Goal: Task Accomplishment & Management: Use online tool/utility

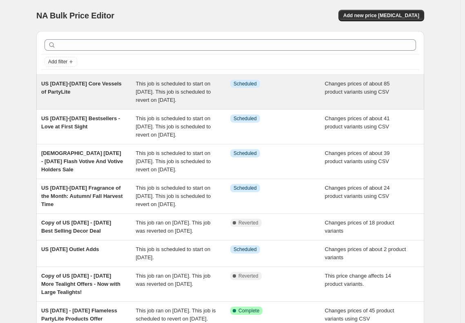
click at [101, 80] on div "US [DATE]-[DATE] Core Vessels of PartyLite" at bounding box center [88, 92] width 95 height 25
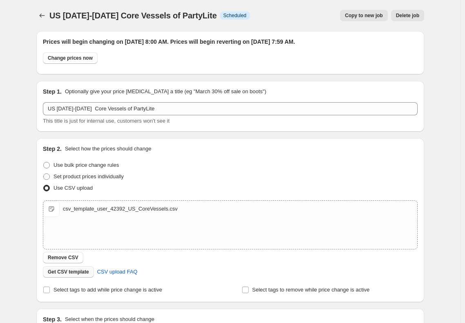
click at [68, 271] on span "Get CSV template" at bounding box center [68, 271] width 41 height 7
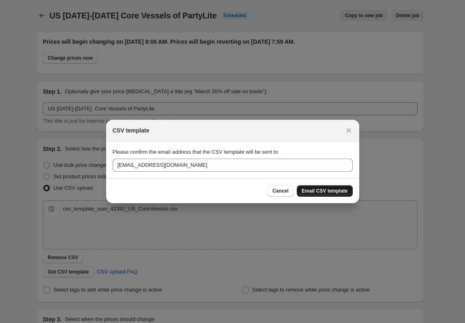
click at [332, 189] on span "Email CSV template" at bounding box center [325, 191] width 46 height 7
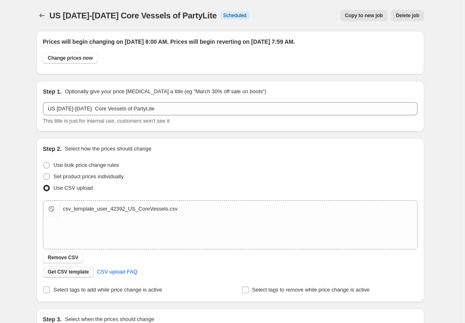
click at [85, 272] on span "Get CSV template" at bounding box center [68, 271] width 41 height 7
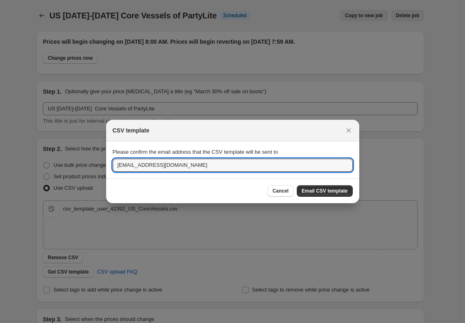
drag, startPoint x: 130, startPoint y: 165, endPoint x: 106, endPoint y: 162, distance: 23.9
click at [106, 162] on section "Please confirm the email address that the CSV template will be sent to rkane@pa…" at bounding box center [232, 159] width 253 height 37
type input "jgrew@partylite.com"
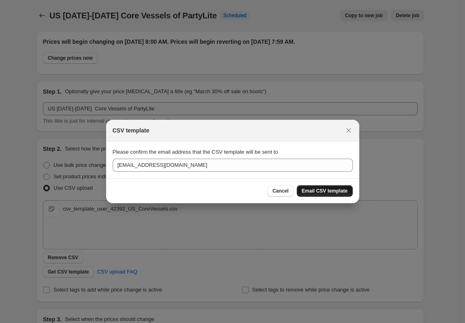
click at [313, 188] on button "Email CSV template" at bounding box center [325, 190] width 56 height 11
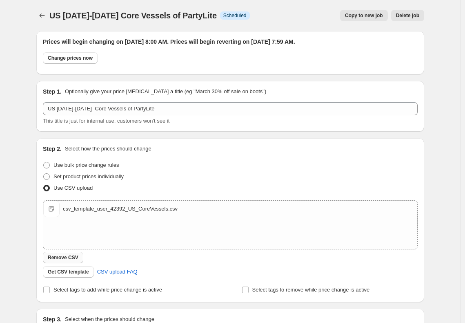
click at [65, 256] on span "Remove CSV" at bounding box center [63, 257] width 31 height 7
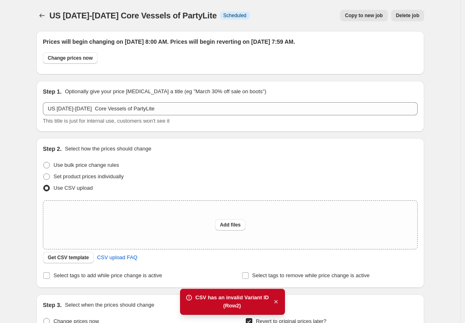
click at [276, 299] on icon "button" at bounding box center [276, 301] width 8 height 8
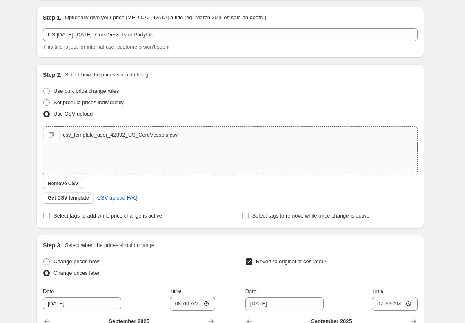
scroll to position [245, 0]
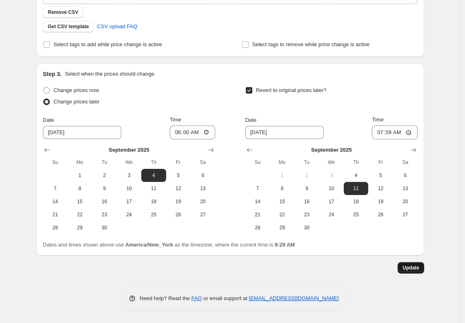
click at [410, 265] on span "Update" at bounding box center [411, 267] width 17 height 7
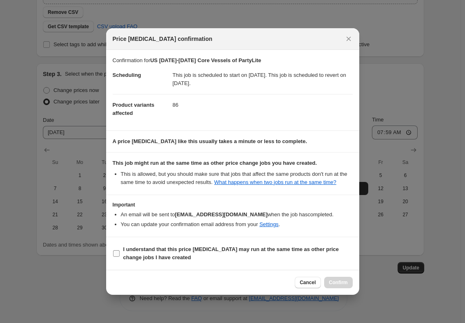
click at [258, 248] on b "I understand that this price change job may run at the same time as other price…" at bounding box center [231, 253] width 216 height 14
click at [120, 250] on input "I understand that this price change job may run at the same time as other price…" at bounding box center [116, 253] width 7 height 7
checkbox input "true"
click at [343, 280] on span "Confirm" at bounding box center [338, 282] width 19 height 7
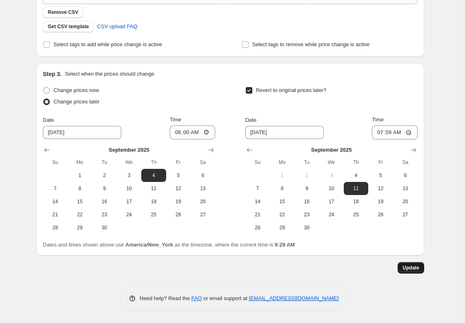
click at [409, 266] on span "Update" at bounding box center [411, 267] width 17 height 7
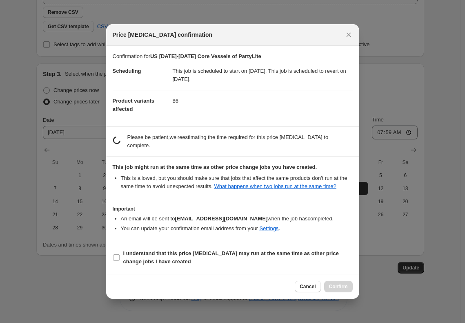
scroll to position [0, 0]
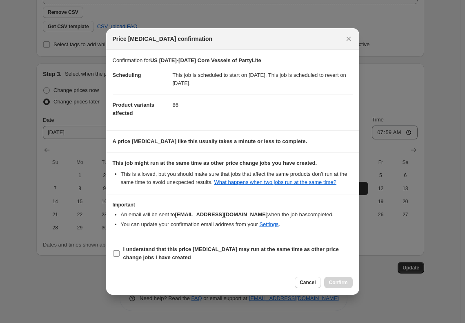
click at [284, 257] on span "I understand that this price change job may run at the same time as other price…" at bounding box center [238, 253] width 230 height 16
click at [120, 257] on input "I understand that this price change job may run at the same time as other price…" at bounding box center [116, 253] width 7 height 7
checkbox input "true"
drag, startPoint x: 337, startPoint y: 281, endPoint x: 333, endPoint y: 279, distance: 5.1
click at [337, 281] on span "Confirm" at bounding box center [338, 282] width 19 height 7
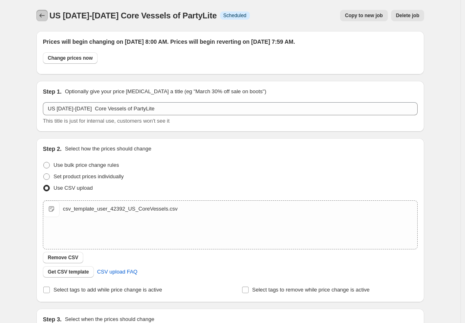
click at [44, 10] on button "Price change jobs" at bounding box center [41, 15] width 11 height 11
